Goal: Task Accomplishment & Management: Use online tool/utility

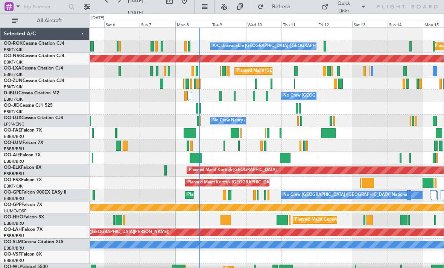
click at [294, 84] on div at bounding box center [294, 84] width 1 height 10
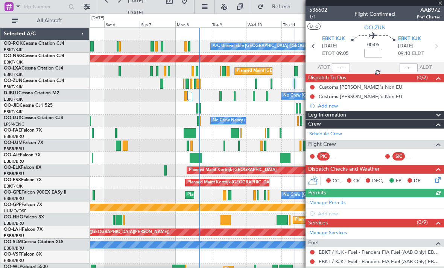
click at [442, 3] on div at bounding box center [374, 3] width 138 height 6
click at [441, 3] on span at bounding box center [440, 3] width 8 height 7
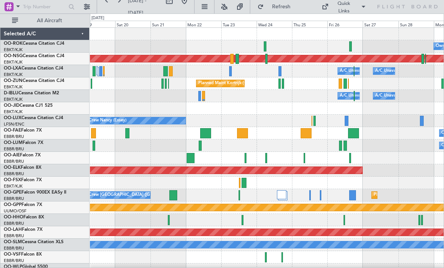
click at [279, 71] on div at bounding box center [279, 71] width 3 height 10
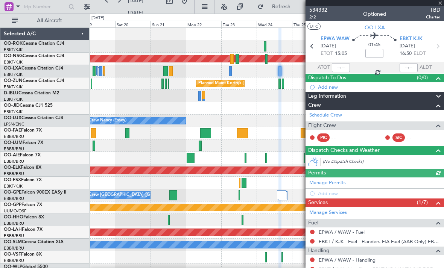
click at [442, 1] on div at bounding box center [374, 3] width 138 height 6
click at [439, 1] on span at bounding box center [440, 3] width 8 height 7
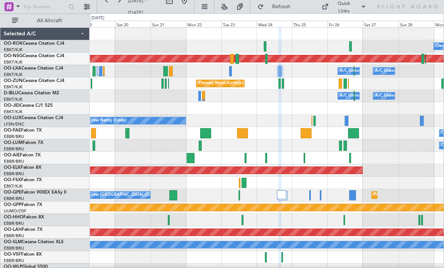
type input "0"
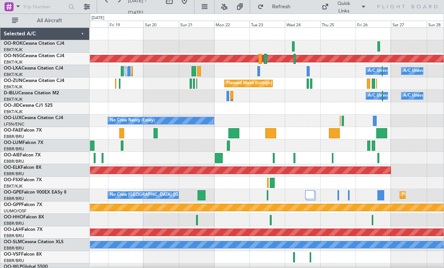
click at [199, 66] on div at bounding box center [199, 71] width 4 height 10
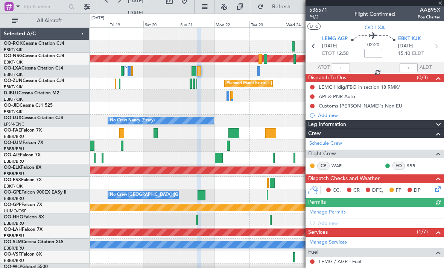
click at [440, 1] on div at bounding box center [374, 3] width 138 height 6
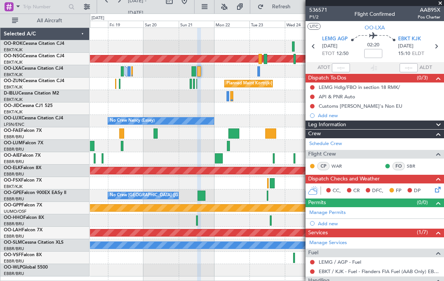
click at [440, 2] on span at bounding box center [440, 3] width 8 height 7
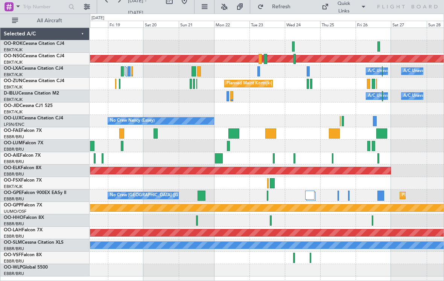
click at [196, 77] on div "A/C Unavailable [GEOGRAPHIC_DATA] ([GEOGRAPHIC_DATA] National) A/C Unavailable" at bounding box center [267, 71] width 354 height 12
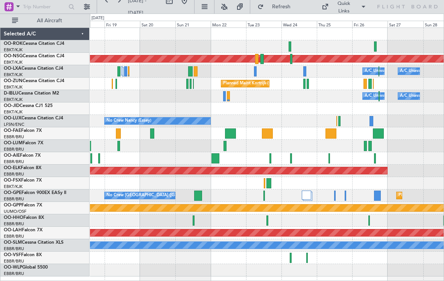
click at [188, 82] on div at bounding box center [187, 84] width 2 height 10
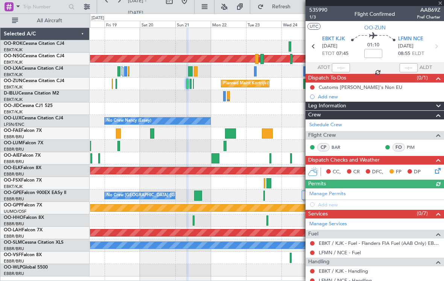
click at [441, 2] on span at bounding box center [440, 3] width 8 height 7
